Goal: Transaction & Acquisition: Register for event/course

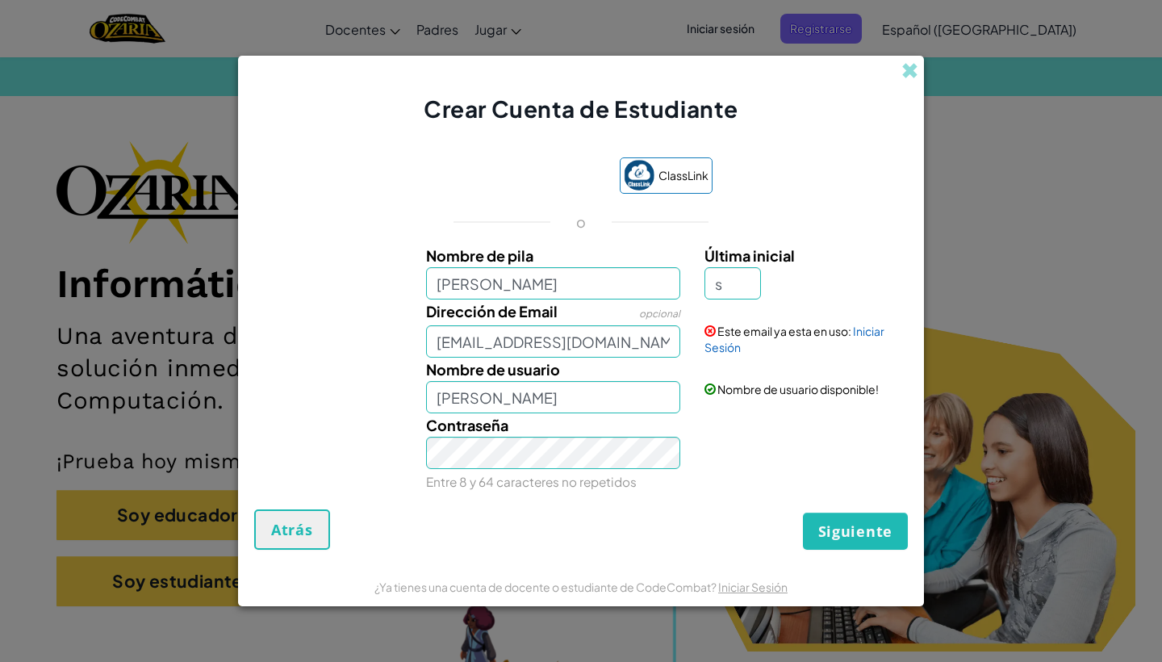
type input "s"
type input "[PERSON_NAME]"
click at [738, 281] on input "s" at bounding box center [733, 283] width 56 height 32
type input "s"
type input "k"
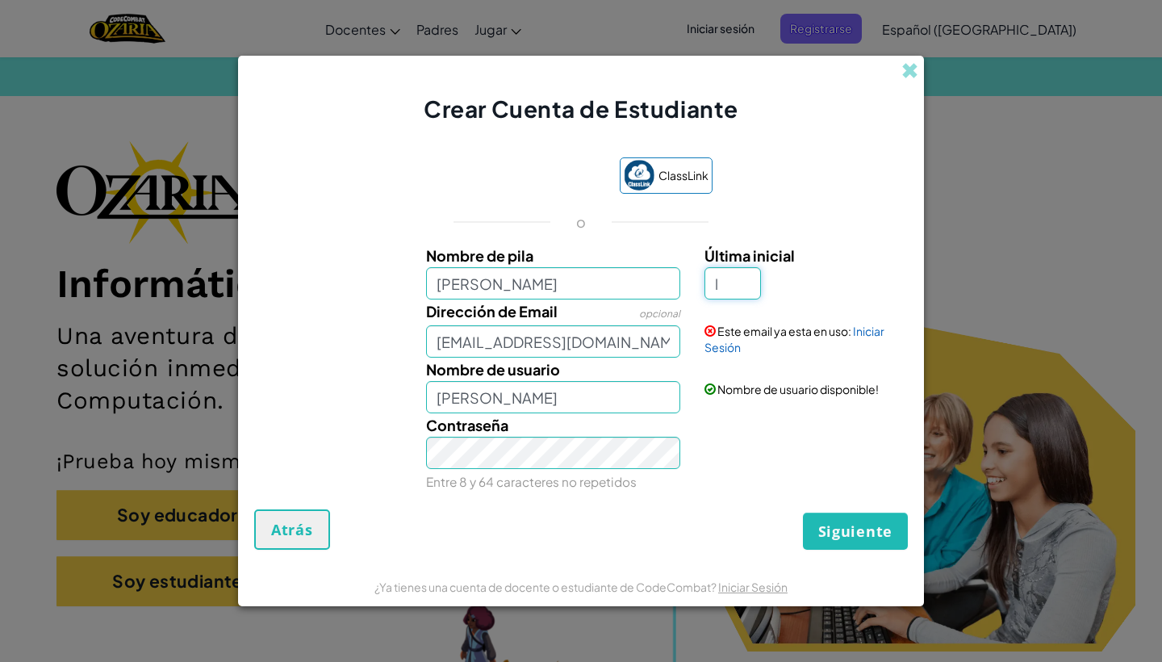
type input "l"
type input "[PERSON_NAME]"
click at [922, 66] on div "Crear Cuenta de Estudiante" at bounding box center [581, 90] width 686 height 69
click at [909, 71] on span at bounding box center [909, 70] width 17 height 17
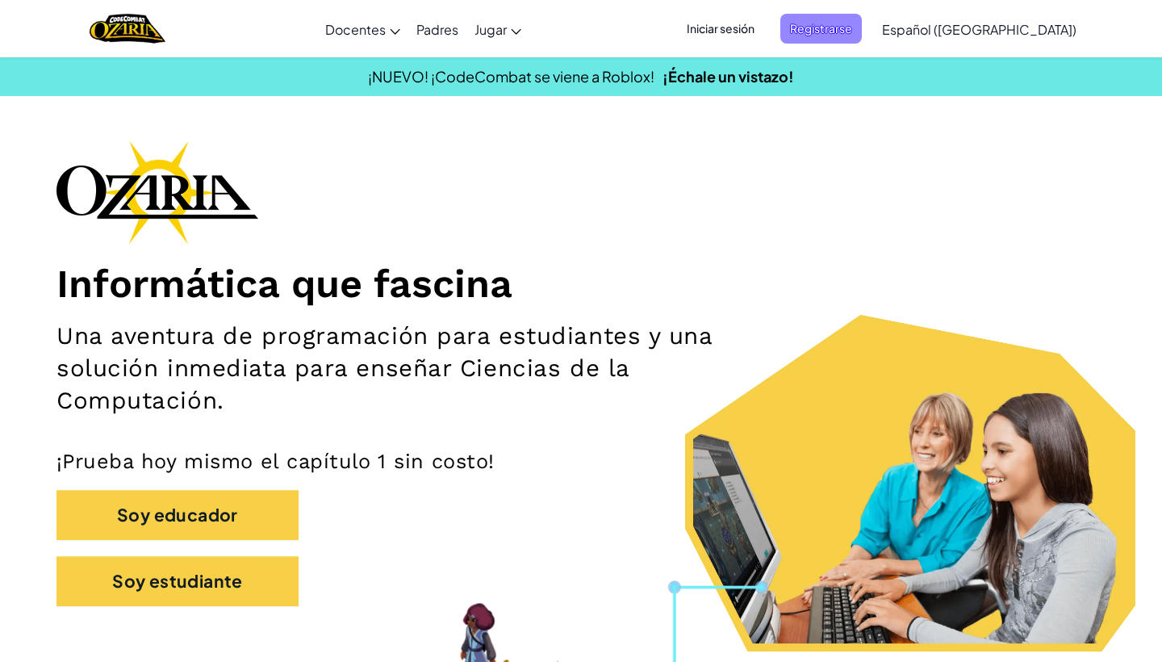
click at [860, 16] on span "Registrarse" at bounding box center [821, 29] width 82 height 30
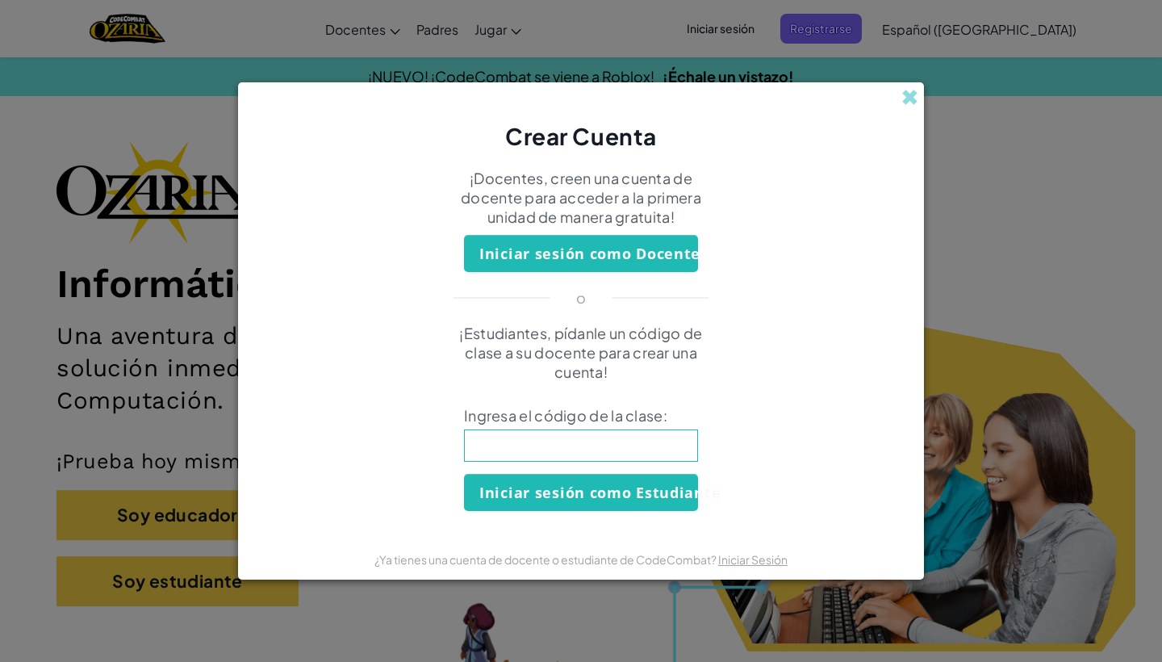
click at [625, 248] on button "Iniciar sesión como Docente" at bounding box center [581, 253] width 234 height 37
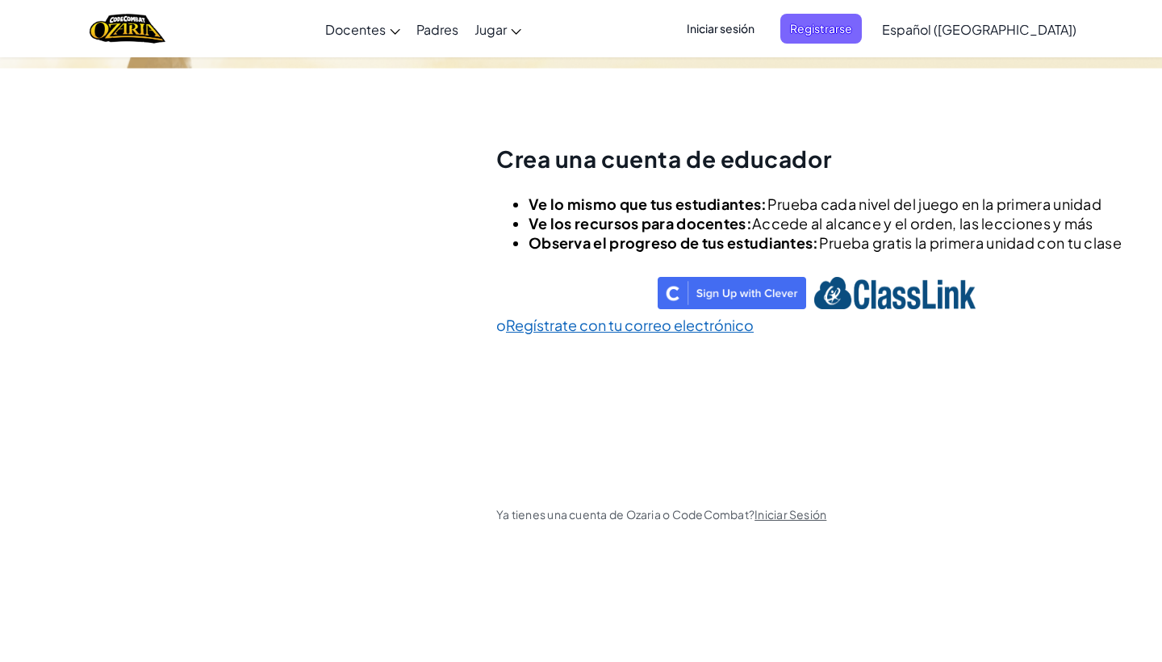
scroll to position [56, 0]
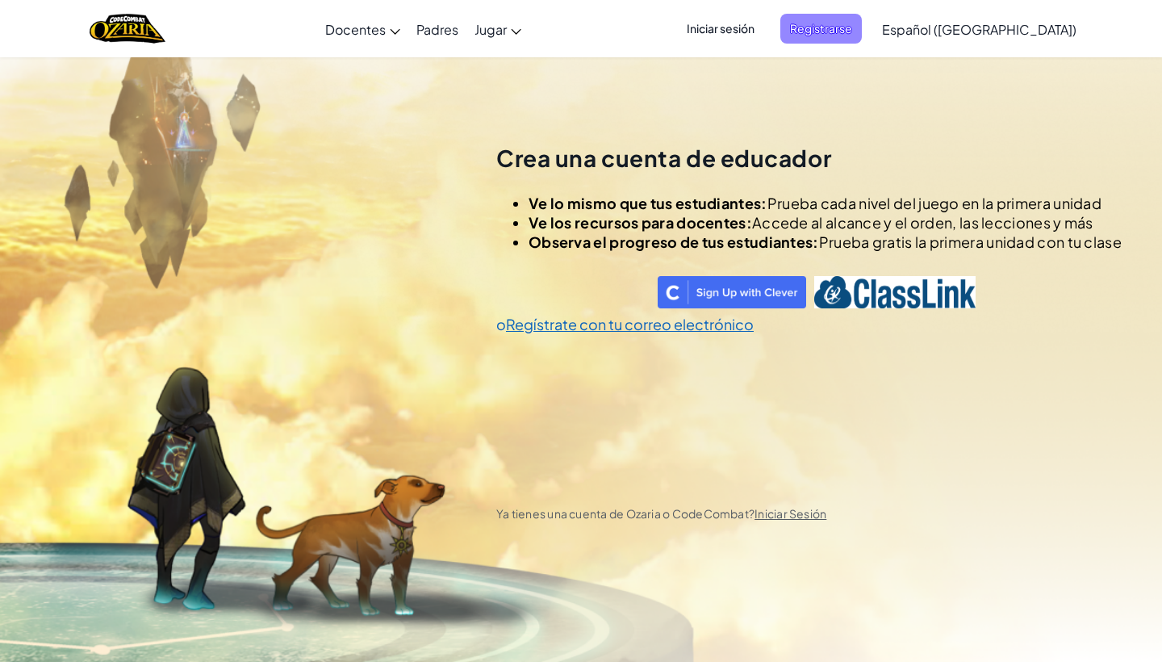
click at [836, 35] on span "Registrarse" at bounding box center [821, 29] width 82 height 30
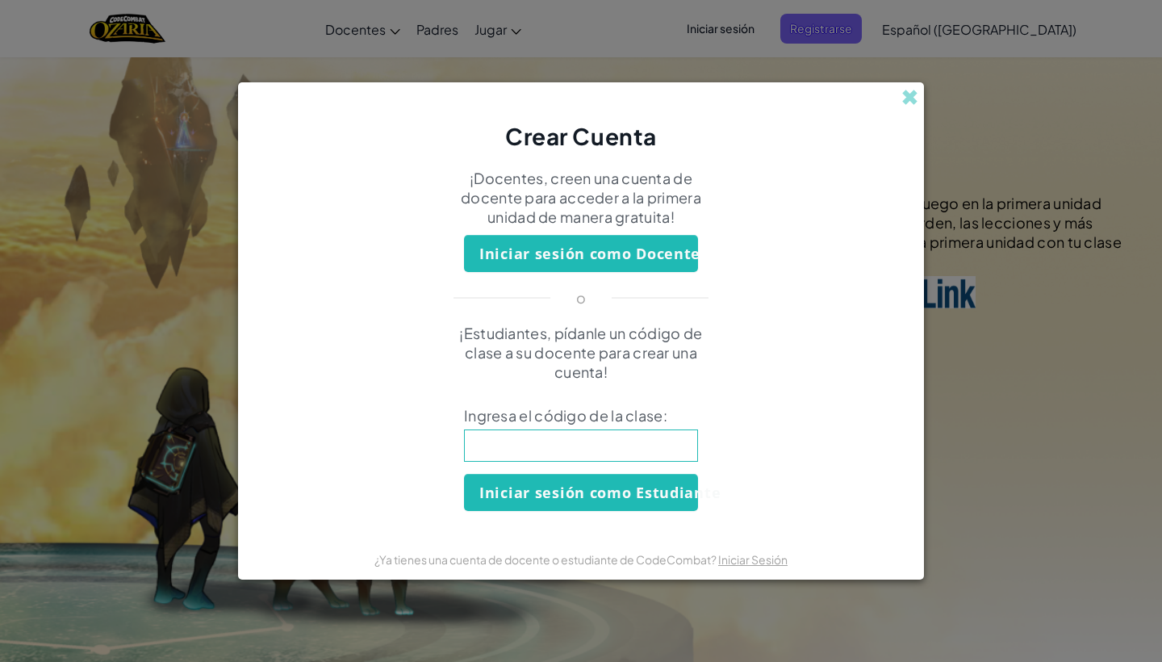
click at [638, 253] on button "Iniciar sesión como Docente" at bounding box center [581, 253] width 234 height 37
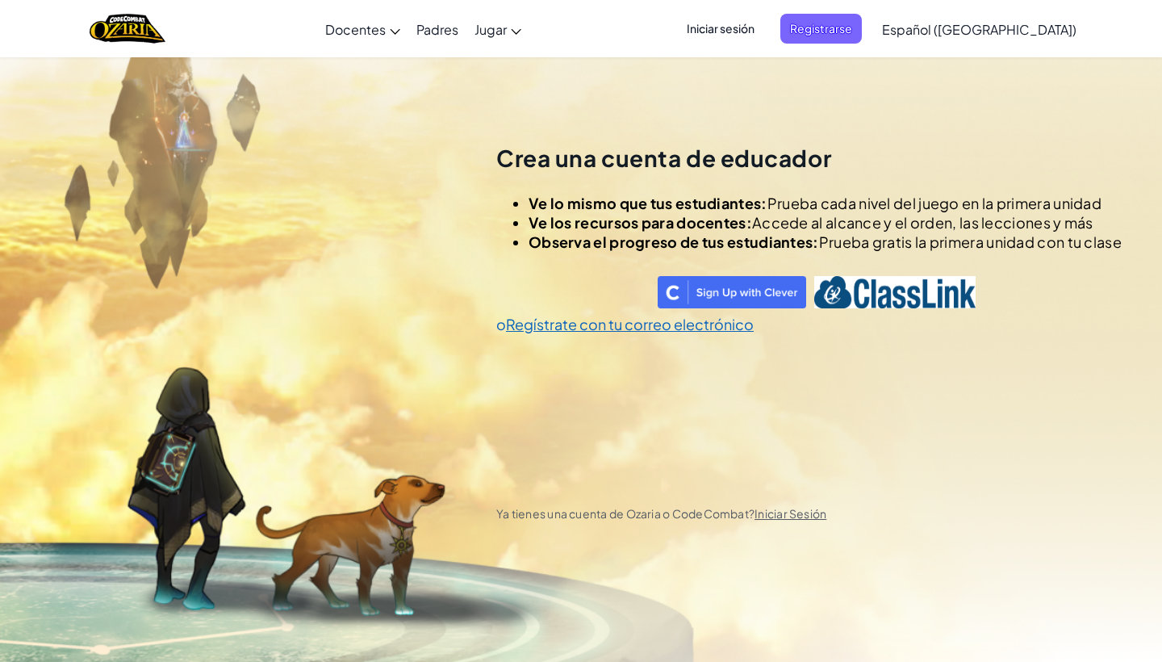
click at [625, 291] on div "Acceder con Google. Se abre en una pestaña nueva" at bounding box center [572, 292] width 153 height 36
click at [764, 23] on span "Iniciar sesión" at bounding box center [720, 29] width 87 height 30
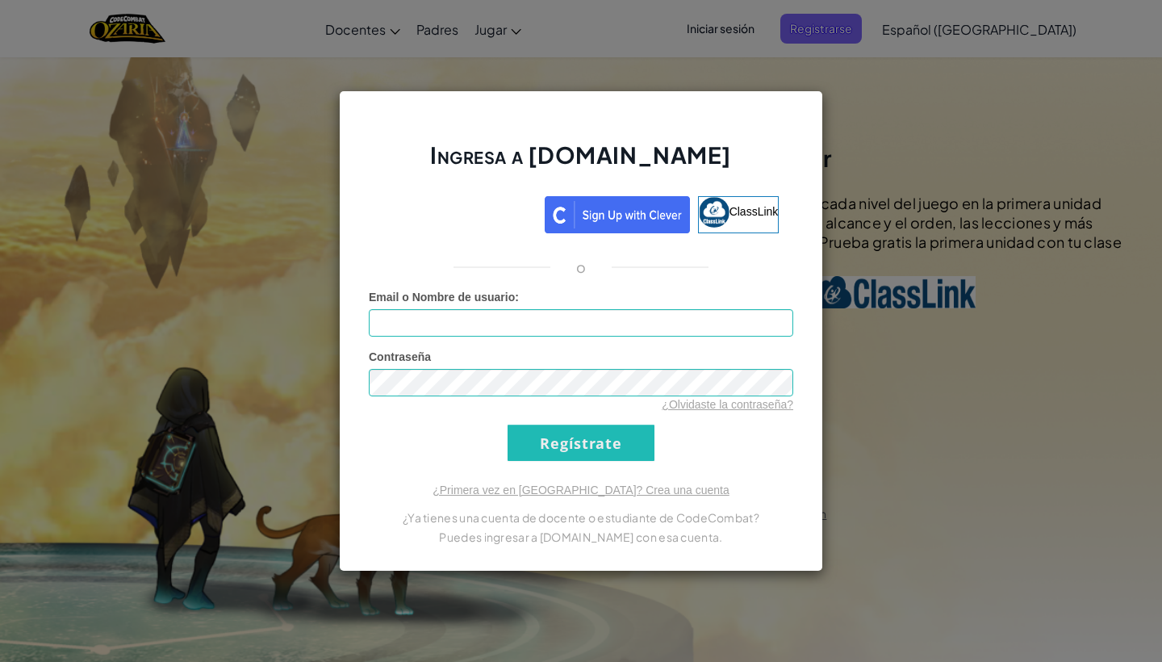
click at [978, 60] on div "Ingresa a [DOMAIN_NAME] ClassLink o Error desconocido. Email o Nombre de usuari…" at bounding box center [581, 331] width 1162 height 662
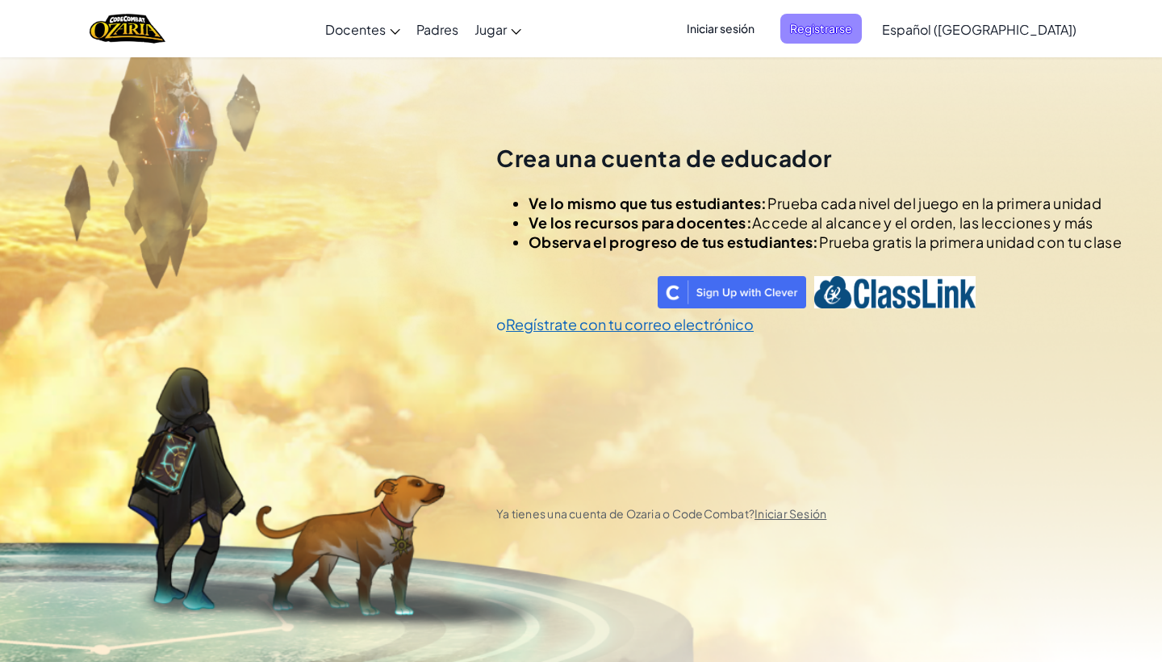
click at [855, 33] on span "Registrarse" at bounding box center [821, 29] width 82 height 30
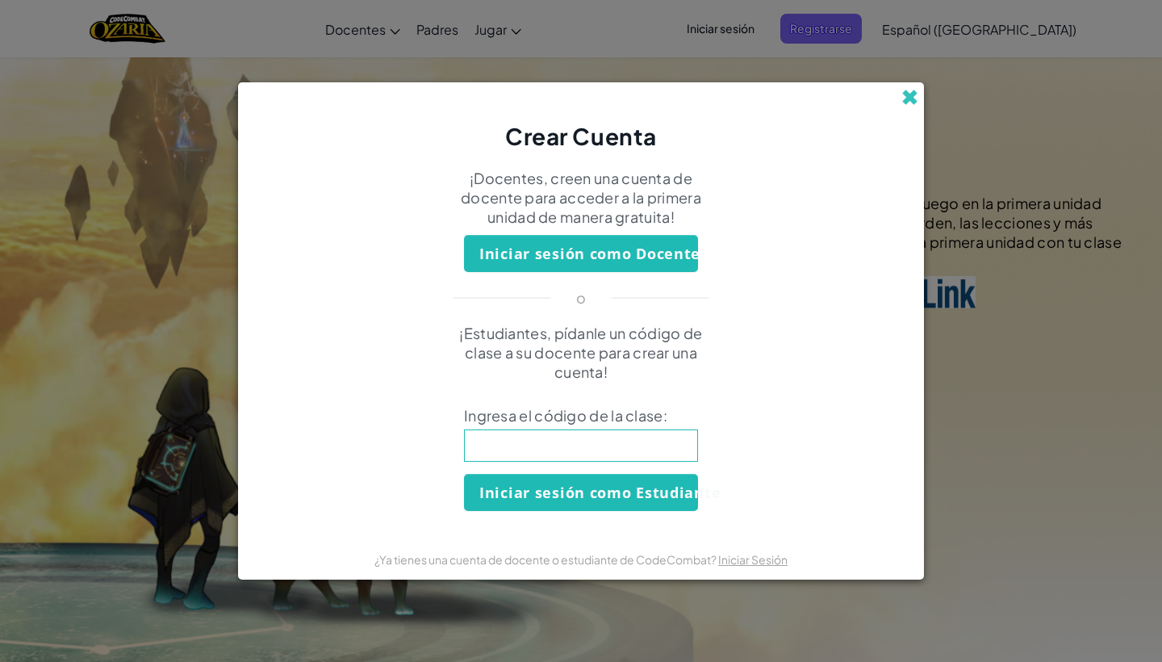
click at [913, 90] on span at bounding box center [909, 97] width 17 height 17
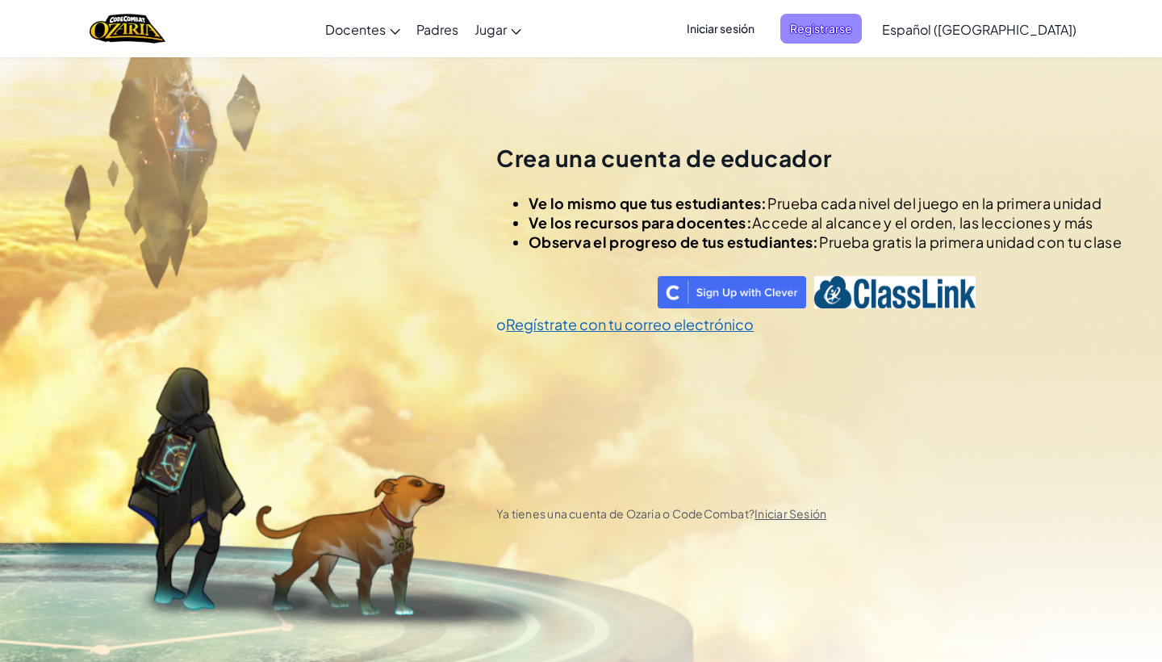
click at [862, 34] on span "Registrarse" at bounding box center [821, 29] width 82 height 30
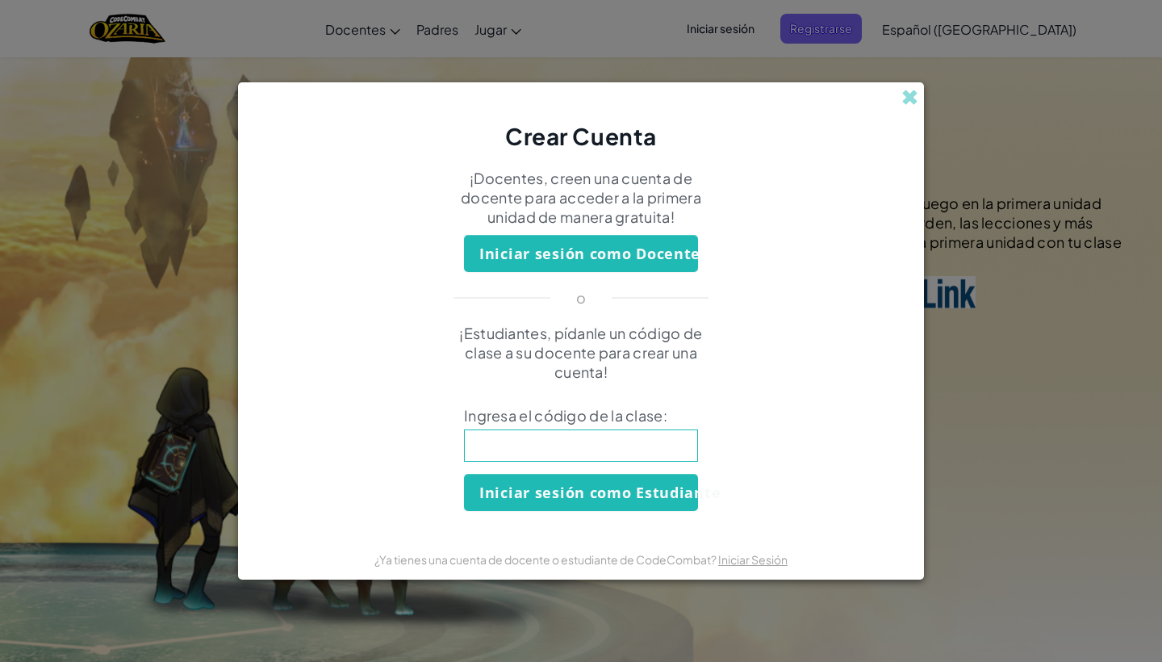
click at [639, 439] on input at bounding box center [581, 445] width 234 height 32
click at [663, 265] on button "Iniciar sesión como Docente" at bounding box center [581, 253] width 234 height 37
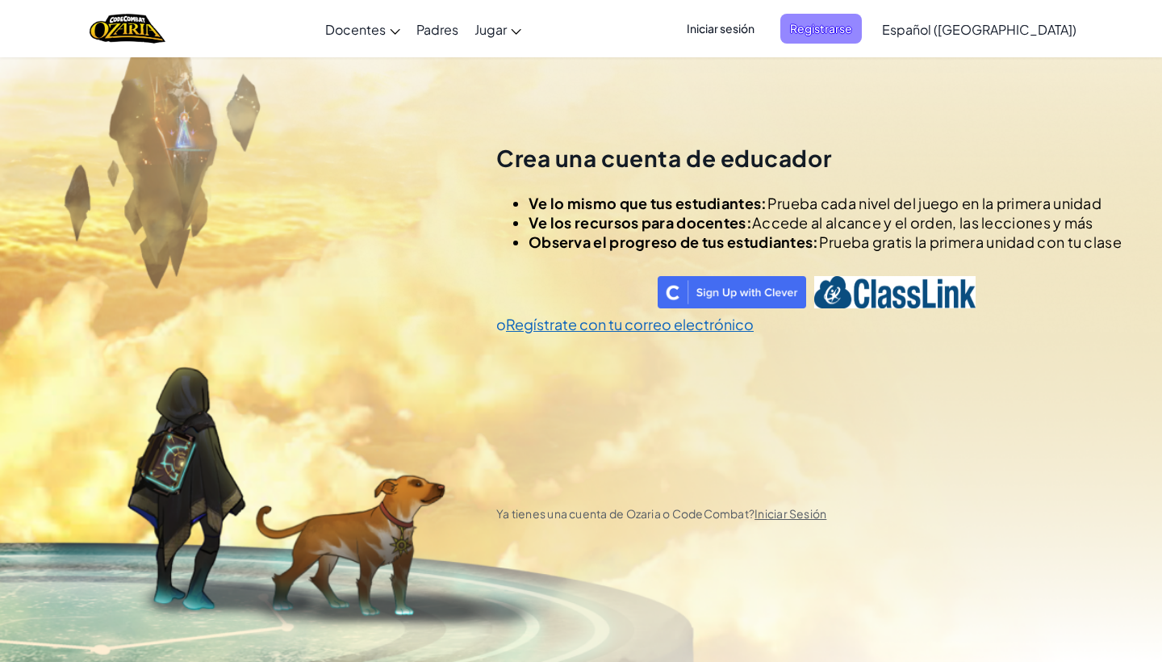
click at [857, 24] on span "Registrarse" at bounding box center [821, 29] width 82 height 30
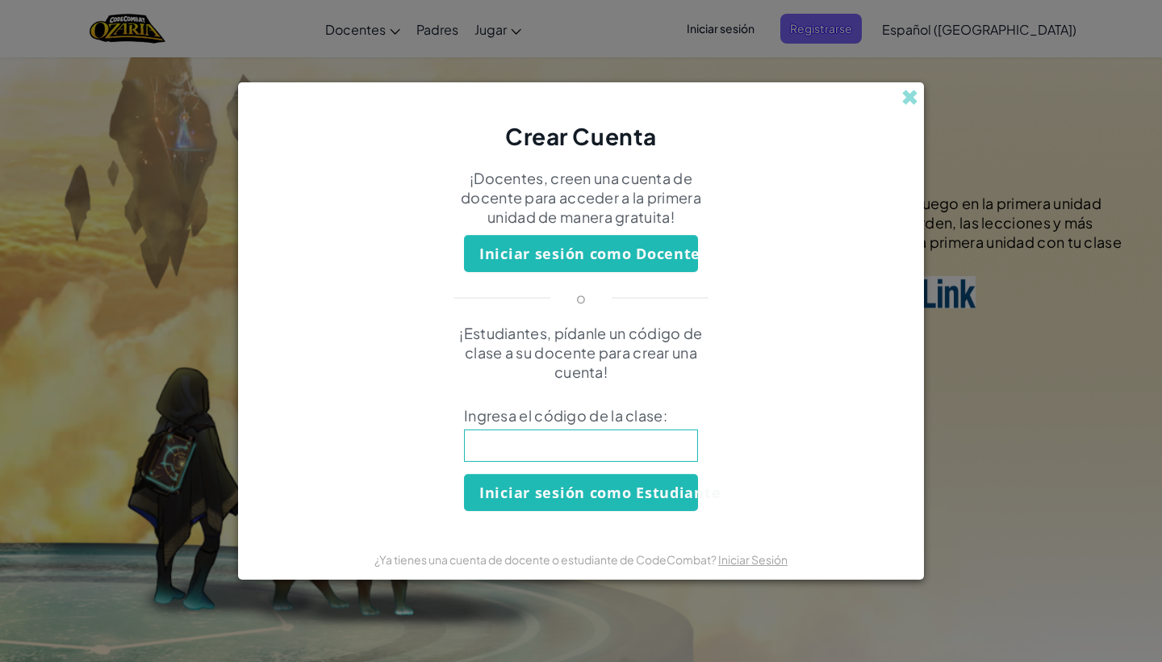
click at [619, 274] on form "¡Docentes, creen una cuenta de docente para acceder a la primera unidad de mane…" at bounding box center [581, 346] width 686 height 387
click at [638, 249] on button "Iniciar sesión como Docente" at bounding box center [581, 253] width 234 height 37
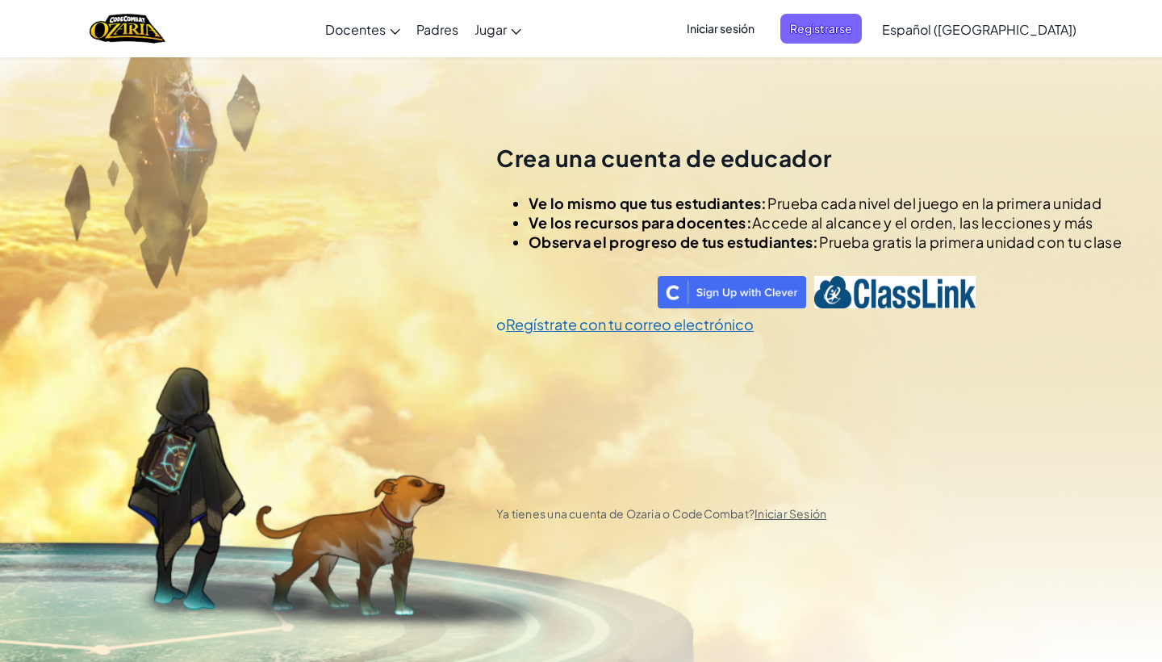
click at [638, 249] on span "Observa el progreso de tus estudiantes:" at bounding box center [674, 241] width 291 height 19
click at [862, 32] on span "Registrarse" at bounding box center [821, 29] width 82 height 30
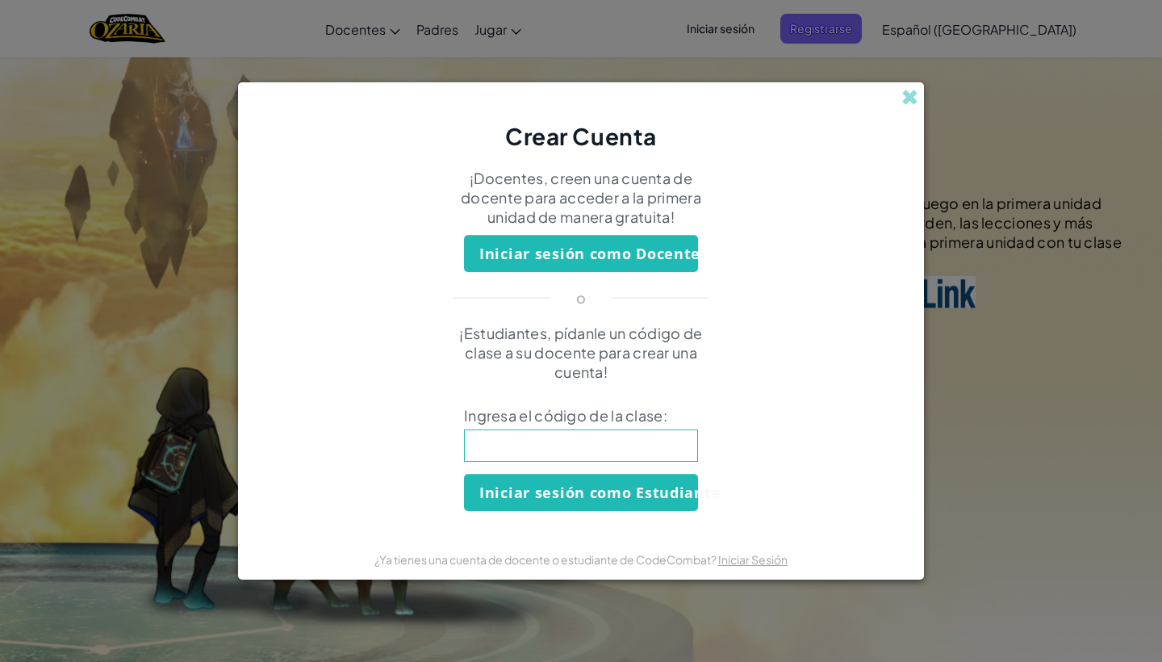
click at [663, 238] on button "Iniciar sesión como Docente" at bounding box center [581, 253] width 234 height 37
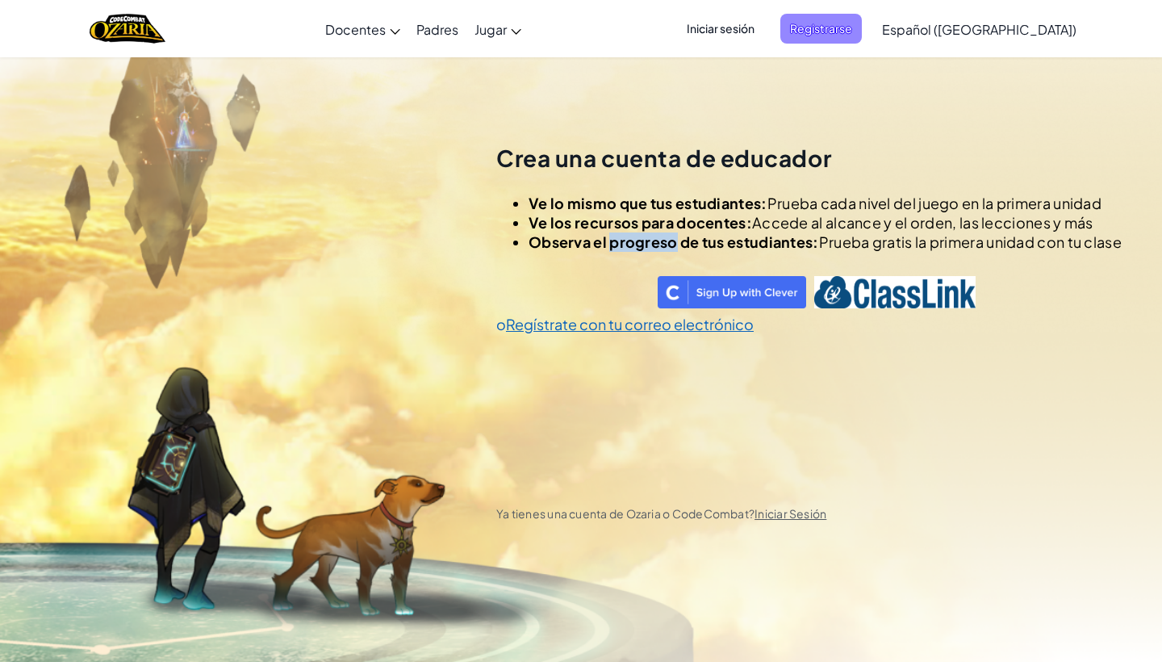
click at [858, 22] on span "Registrarse" at bounding box center [821, 29] width 82 height 30
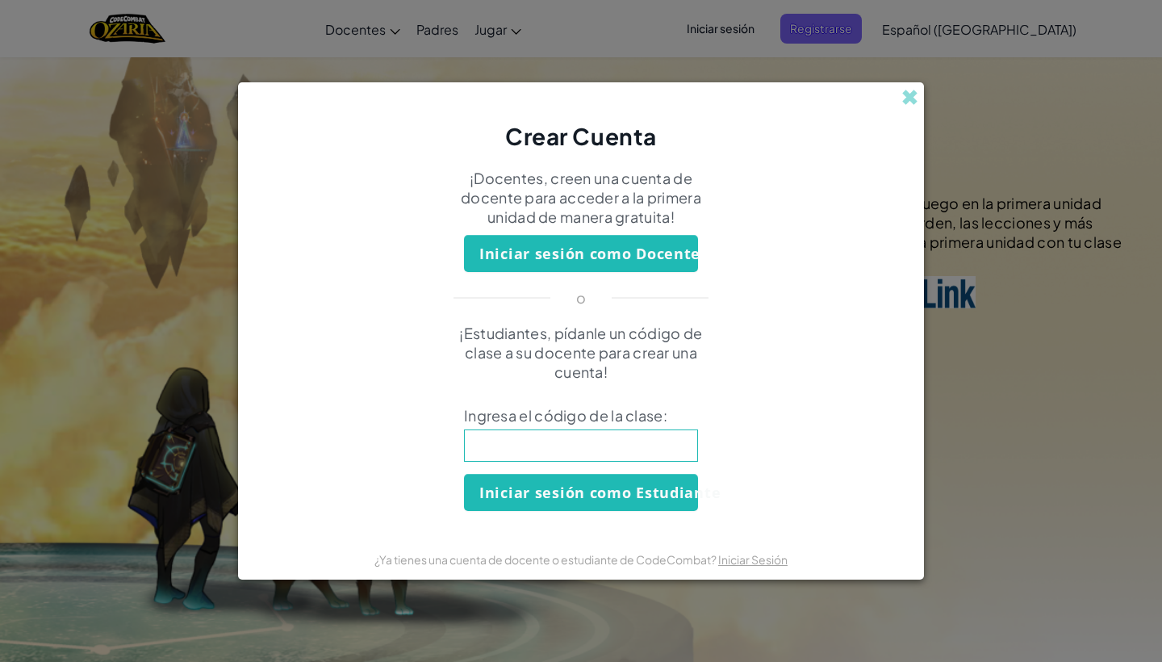
click at [641, 262] on button "Iniciar sesión como Docente" at bounding box center [581, 253] width 234 height 37
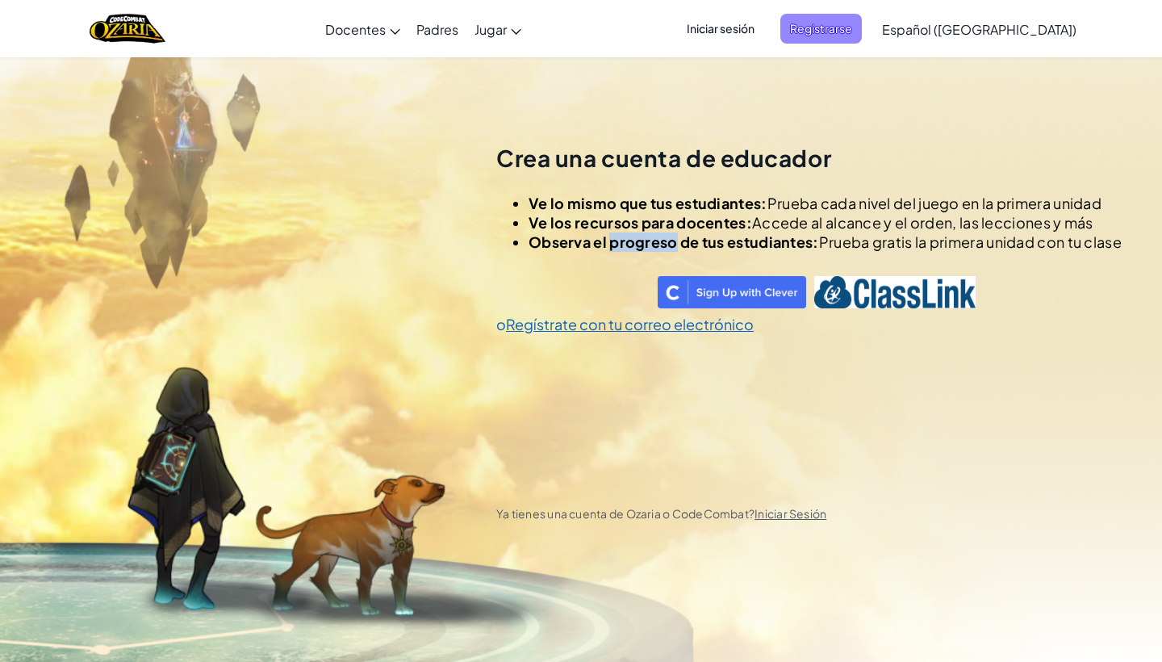
click at [861, 30] on span "Registrarse" at bounding box center [821, 29] width 82 height 30
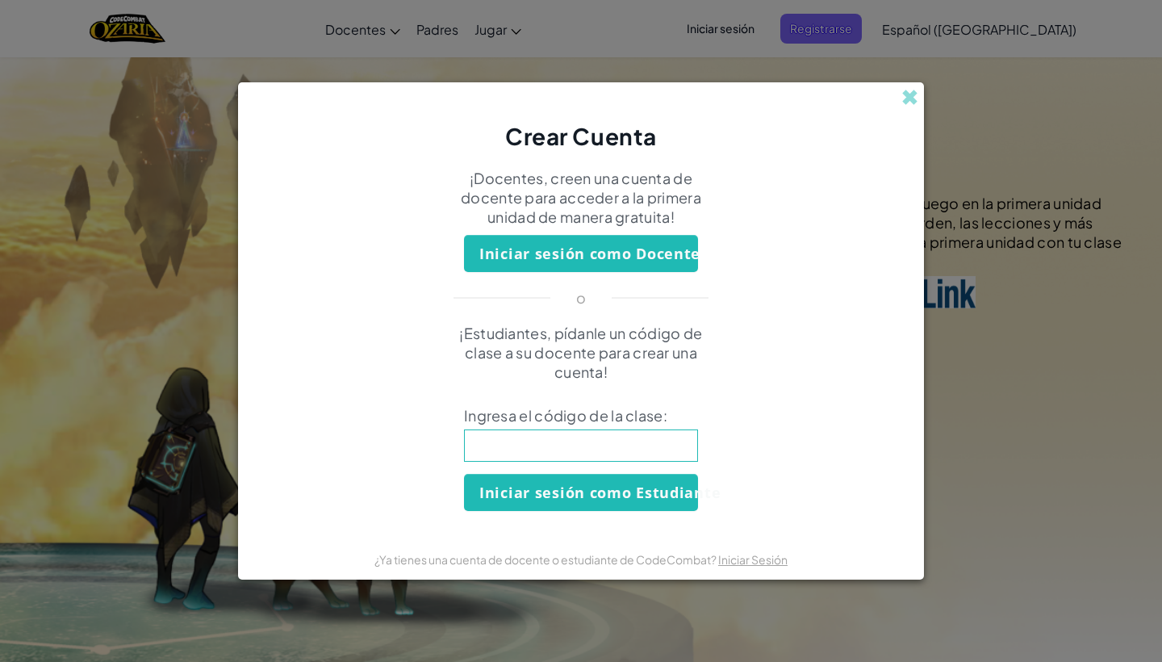
click at [589, 458] on input at bounding box center [581, 445] width 234 height 32
type input "BreadDogFox"
click at [665, 253] on button "Iniciar sesión como Docente" at bounding box center [581, 253] width 234 height 37
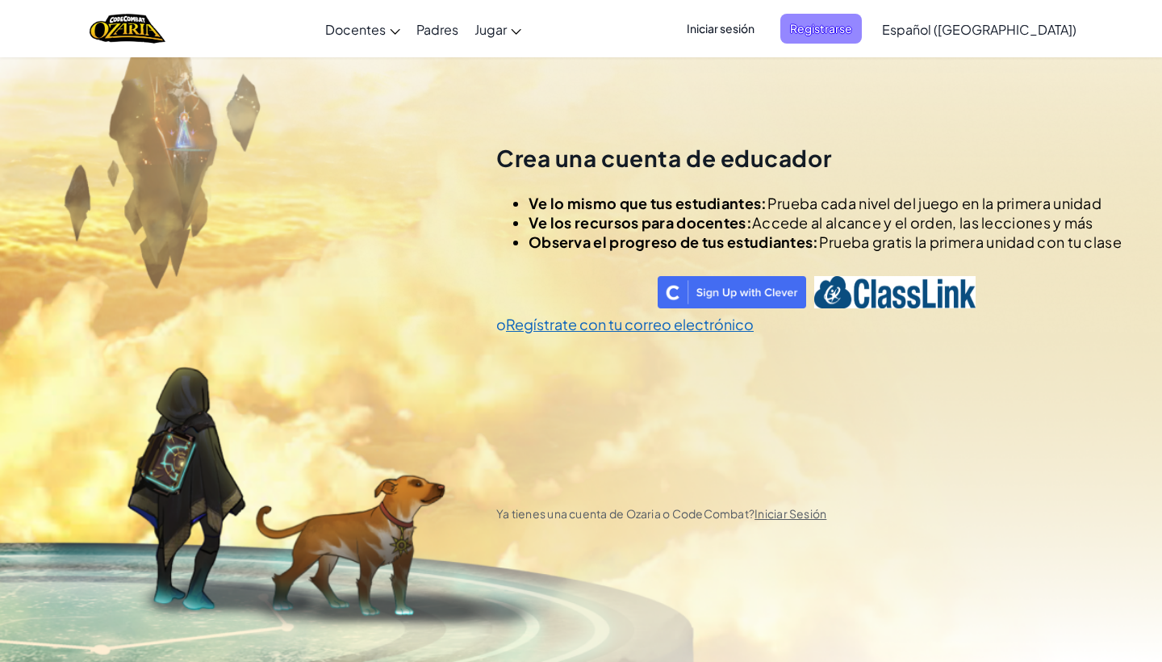
click at [862, 24] on span "Registrarse" at bounding box center [821, 29] width 82 height 30
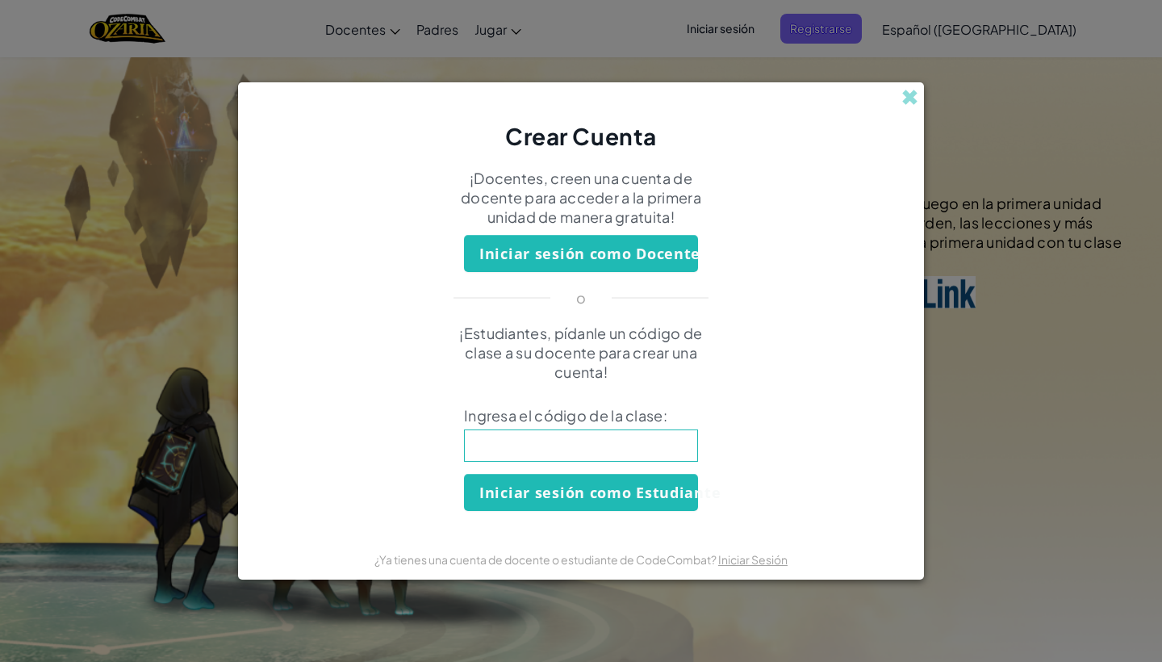
click at [641, 260] on button "Iniciar sesión como Docente" at bounding box center [581, 253] width 234 height 37
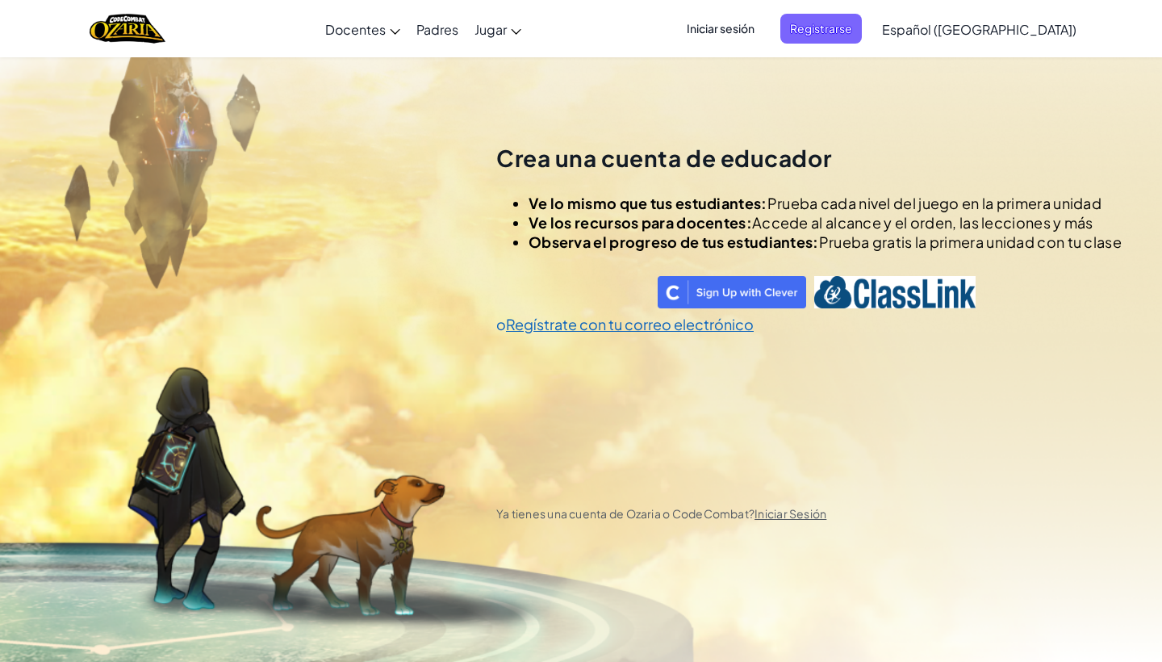
click at [641, 260] on div "Crea una cuenta de educador Ve lo mismo que tus estudiantes: Prueba cada nivel …" at bounding box center [808, 325] width 625 height 364
click at [764, 33] on span "Iniciar sesión" at bounding box center [720, 29] width 87 height 30
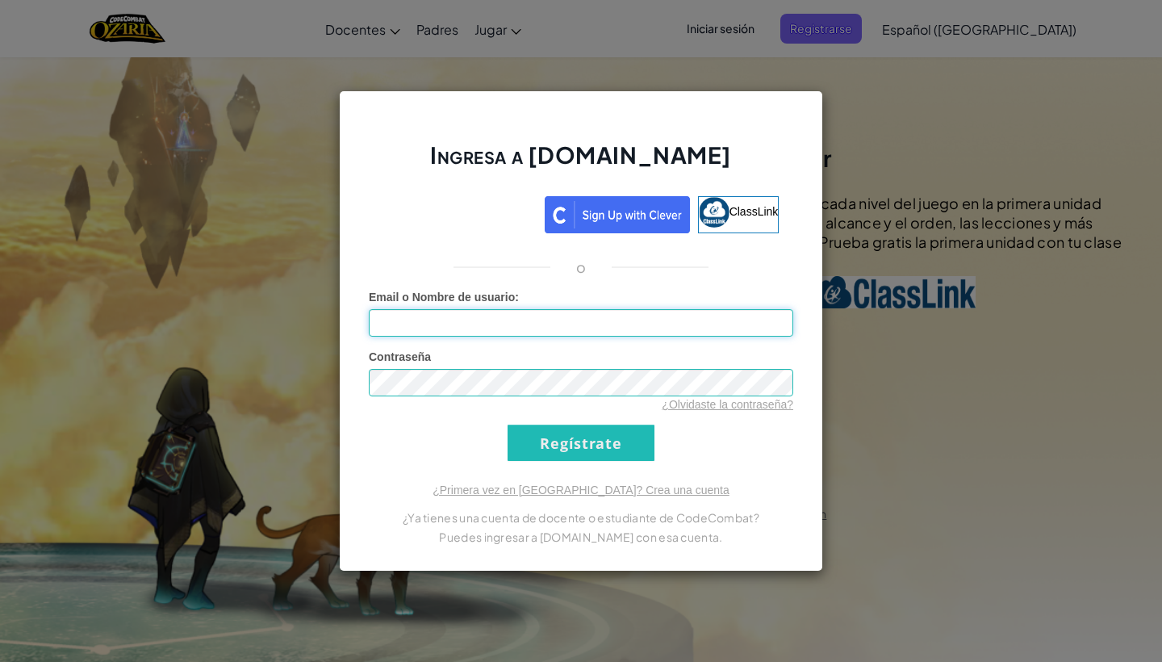
click at [638, 330] on input "Email o Nombre de usuario :" at bounding box center [581, 322] width 425 height 27
type input "[EMAIL_ADDRESS][DOMAIN_NAME]"
click at [627, 431] on input "Regístrate" at bounding box center [581, 443] width 147 height 36
click at [627, 433] on input "Regístrate" at bounding box center [581, 443] width 147 height 36
